Goal: Find specific page/section: Find specific page/section

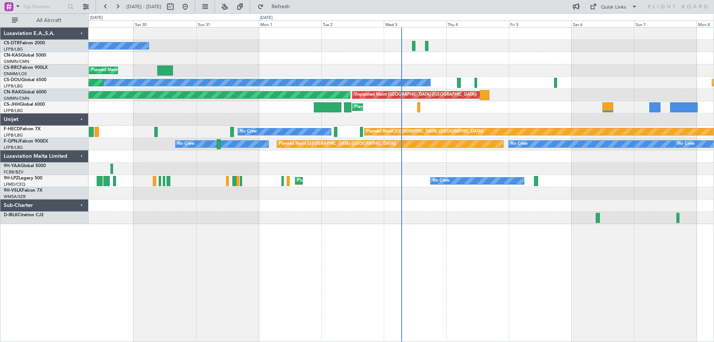
click at [517, 248] on div "No Crew Planned Maint [GEOGRAPHIC_DATA] ([GEOGRAPHIC_DATA]) Planned Maint [GEOG…" at bounding box center [402, 184] width 626 height 315
click at [633, 6] on span at bounding box center [634, 6] width 9 height 9
click at [600, 25] on button "Trip Builder" at bounding box center [614, 25] width 56 height 18
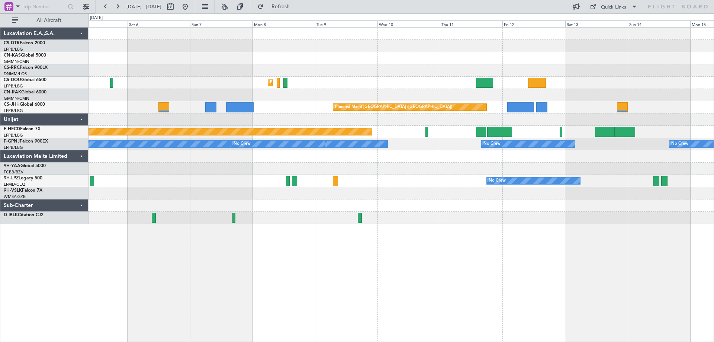
click at [140, 173] on div "Planned Maint [GEOGRAPHIC_DATA] ([GEOGRAPHIC_DATA]) Planned Maint [GEOGRAPHIC_D…" at bounding box center [402, 126] width 626 height 196
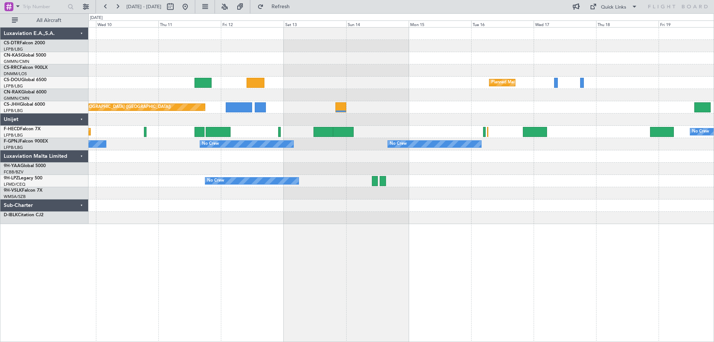
click at [281, 212] on div at bounding box center [402, 218] width 626 height 12
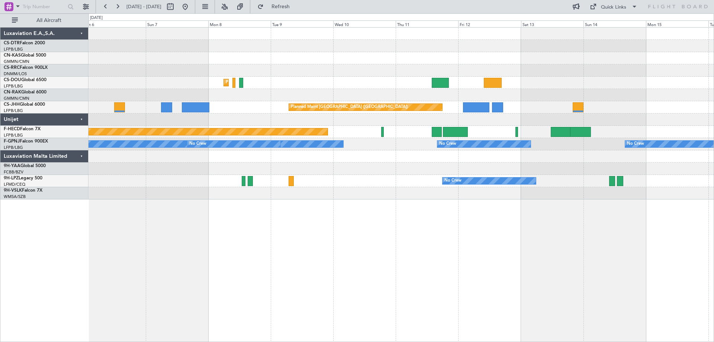
click at [633, 235] on div "Planned Maint [GEOGRAPHIC_DATA] ([GEOGRAPHIC_DATA]) Planned Maint [GEOGRAPHIC_D…" at bounding box center [402, 184] width 626 height 315
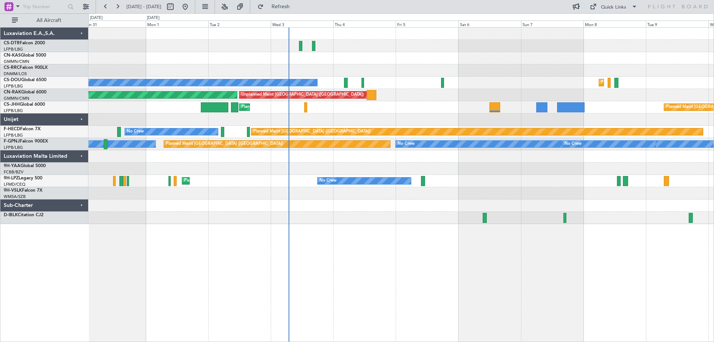
click at [601, 239] on div "No Crew Planned Maint [GEOGRAPHIC_DATA] ([GEOGRAPHIC_DATA]) Planned Maint [GEOG…" at bounding box center [402, 184] width 626 height 315
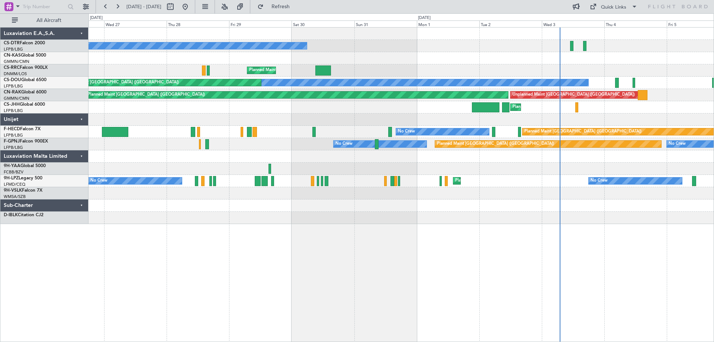
click at [484, 251] on div "No Crew Planned Maint [GEOGRAPHIC_DATA] ([GEOGRAPHIC_DATA]) Planned Maint [GEOG…" at bounding box center [402, 184] width 626 height 315
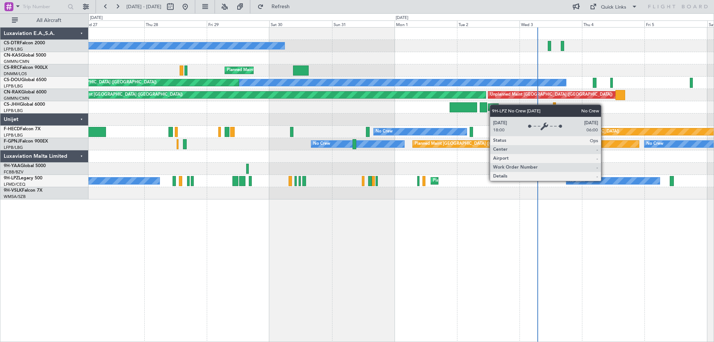
click at [605, 180] on div "No Crew" at bounding box center [613, 181] width 93 height 7
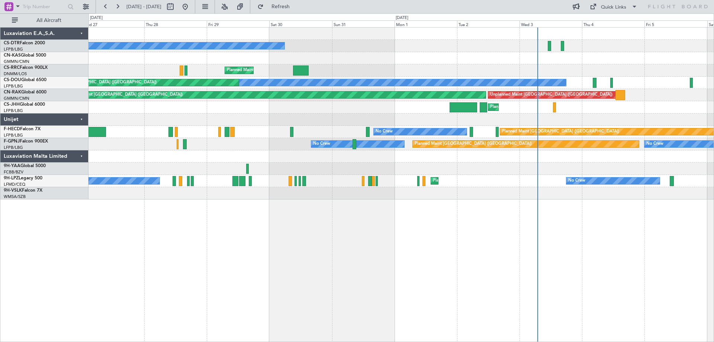
click at [621, 211] on div "No Crew Planned Maint [GEOGRAPHIC_DATA] ([GEOGRAPHIC_DATA]) Planned Maint [GEOG…" at bounding box center [402, 184] width 626 height 315
click at [248, 250] on div "No Crew Planned Maint [GEOGRAPHIC_DATA] ([GEOGRAPHIC_DATA]) Planned Maint [GEOG…" at bounding box center [402, 184] width 626 height 315
